Goal: Task Accomplishment & Management: Use online tool/utility

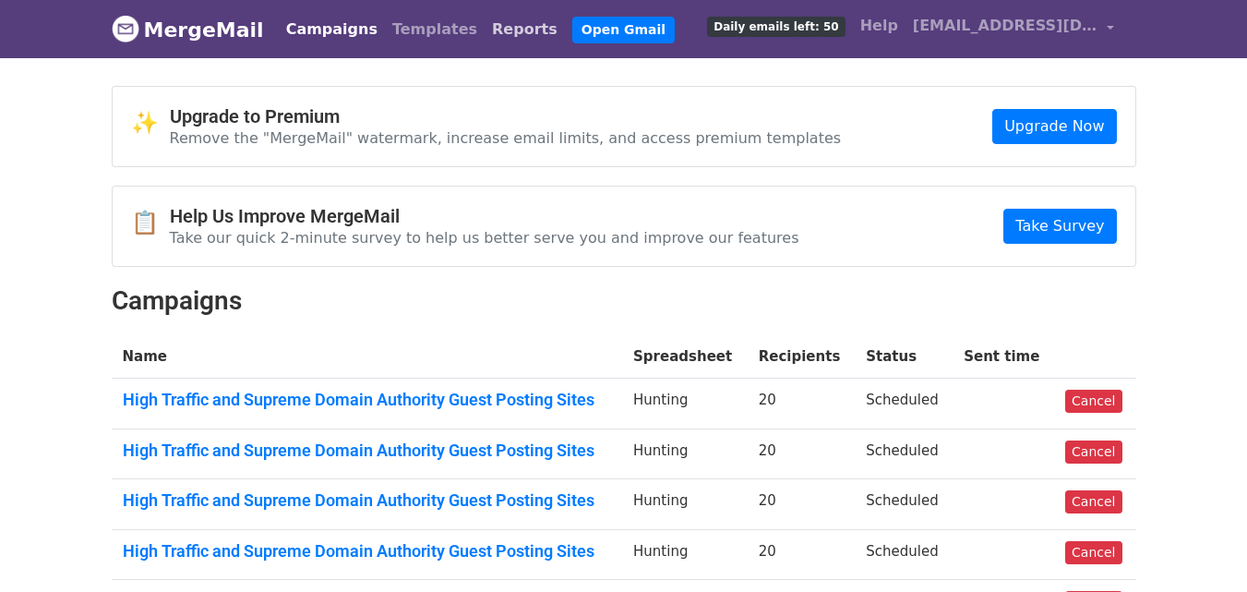
click at [485, 37] on link "Reports" at bounding box center [525, 29] width 80 height 37
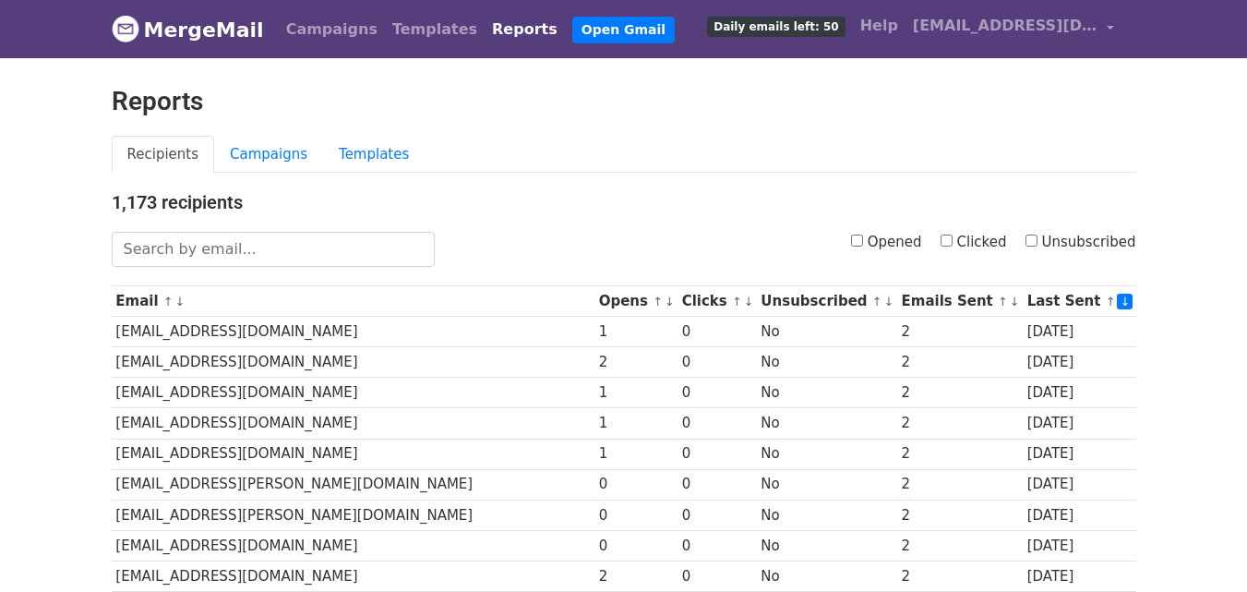
click at [863, 238] on input "Opened" at bounding box center [857, 240] width 12 height 12
checkbox input "true"
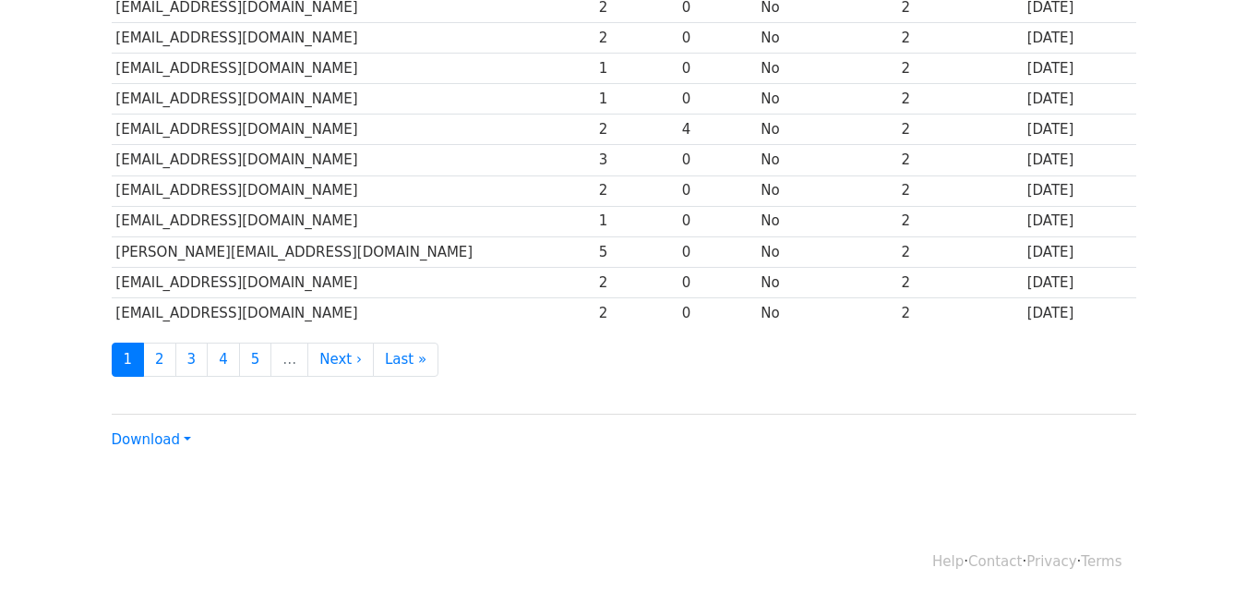
scroll to position [912, 0]
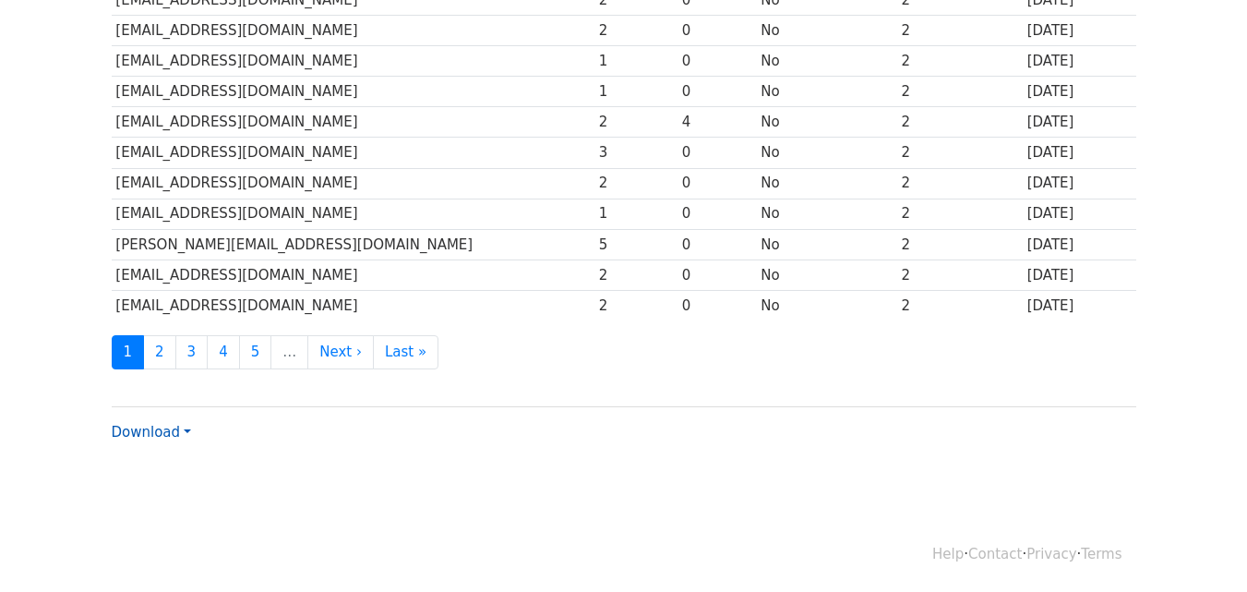
click at [163, 427] on link "Download" at bounding box center [151, 432] width 79 height 17
click at [186, 458] on link "CSV" at bounding box center [186, 467] width 146 height 30
